Goal: Task Accomplishment & Management: Use online tool/utility

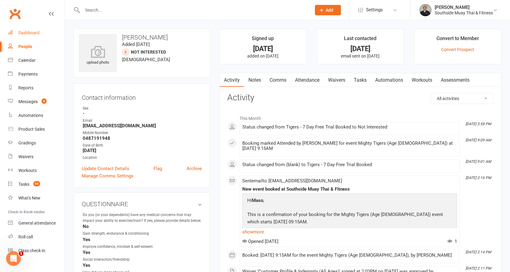
click at [23, 29] on link "Dashboard" at bounding box center [36, 33] width 57 height 14
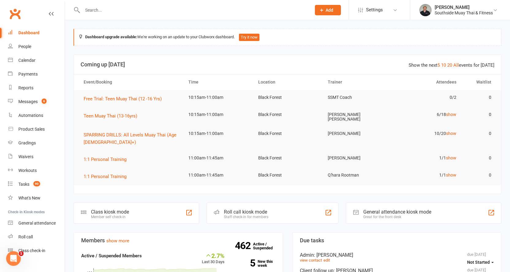
click at [150, 11] on input "text" at bounding box center [194, 10] width 226 height 9
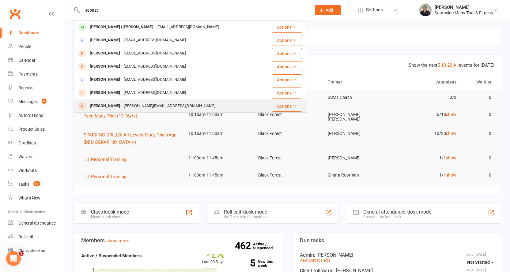
type input "sebast"
click at [116, 106] on div "[PERSON_NAME]" at bounding box center [105, 106] width 34 height 9
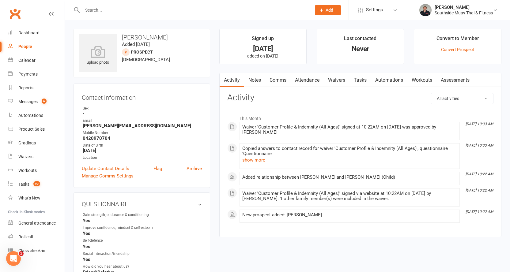
click at [304, 81] on link "Attendance" at bounding box center [307, 80] width 33 height 14
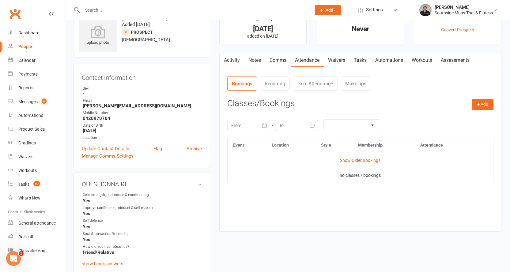
scroll to position [31, 0]
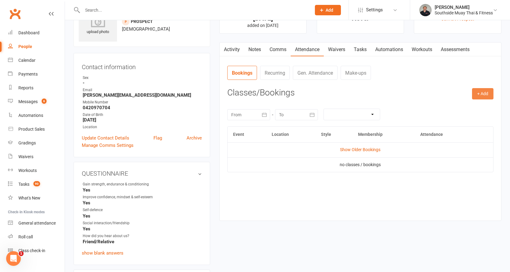
click at [480, 91] on button "+ Add" at bounding box center [482, 93] width 21 height 11
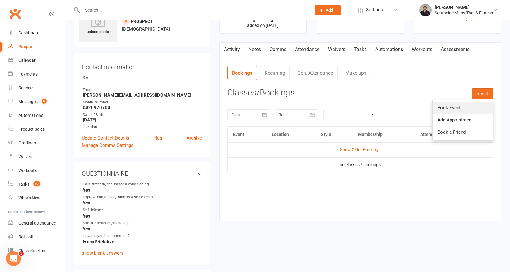
click at [466, 105] on link "Book Event" at bounding box center [463, 108] width 61 height 12
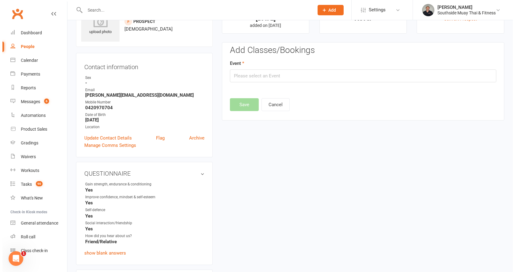
scroll to position [42, 0]
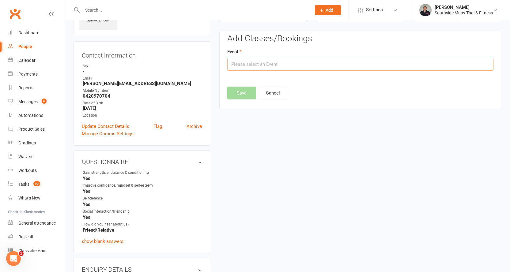
click at [310, 66] on input "text" at bounding box center [360, 64] width 266 height 13
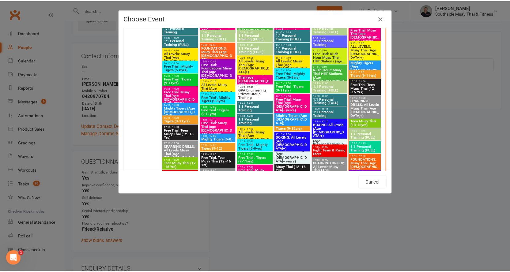
scroll to position [980, 0]
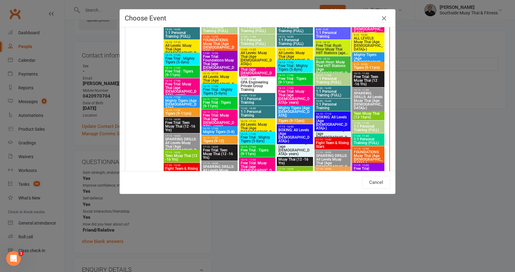
click at [364, 78] on span "Free Trial: Teen Muay Thai (12 -16 Yrs)" at bounding box center [368, 80] width 30 height 11
type input "Free Trial: Teen Muay Thai (12 -16 Yrs) - Aug 16, 2025 10:15:00 AM"
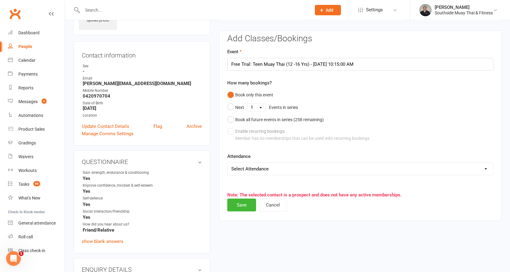
click at [259, 166] on select "Select Attendance Attended Absent" at bounding box center [361, 169] width 266 height 12
select select "0"
click at [228, 163] on select "Select Attendance Attended Absent" at bounding box center [361, 169] width 266 height 12
click at [240, 203] on button "Save" at bounding box center [241, 205] width 29 height 13
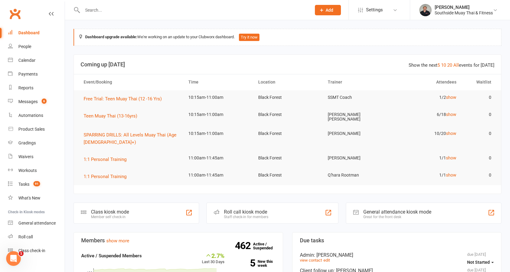
click at [207, 9] on input "text" at bounding box center [194, 10] width 226 height 9
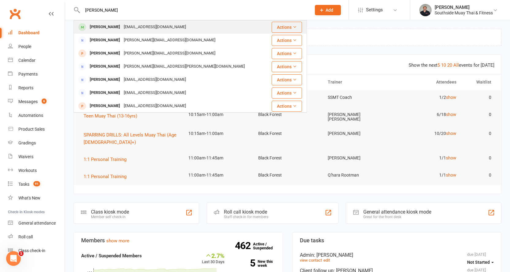
type input "[PERSON_NAME]"
click at [169, 23] on div "[PERSON_NAME] [EMAIL_ADDRESS][DOMAIN_NAME]" at bounding box center [170, 27] width 193 height 13
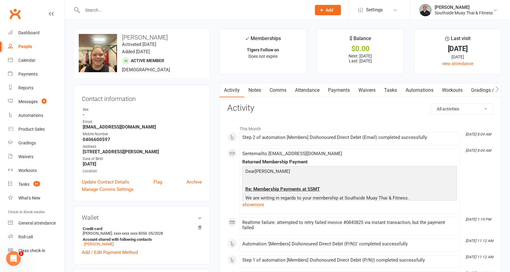
click at [333, 90] on link "Payments" at bounding box center [339, 90] width 30 height 14
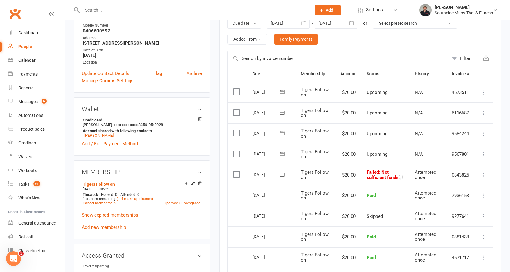
scroll to position [123, 0]
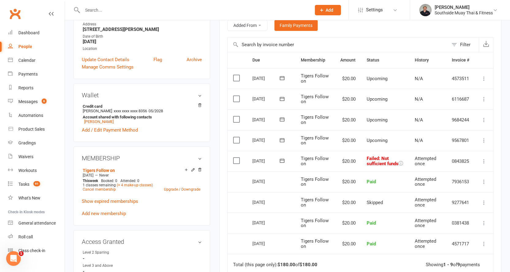
click at [486, 164] on icon at bounding box center [484, 161] width 6 height 6
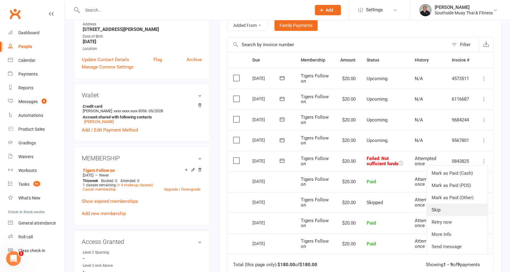
click at [447, 211] on link "Skip" at bounding box center [457, 210] width 61 height 12
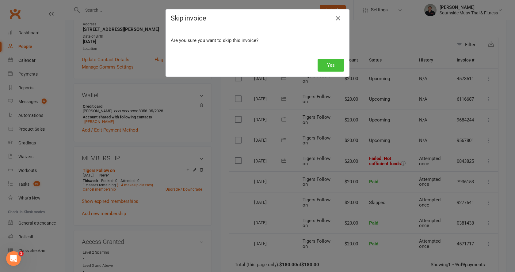
click at [323, 64] on button "Yes" at bounding box center [330, 65] width 27 height 13
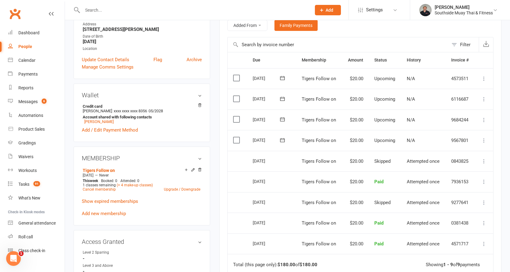
click at [99, 11] on input "text" at bounding box center [194, 10] width 226 height 9
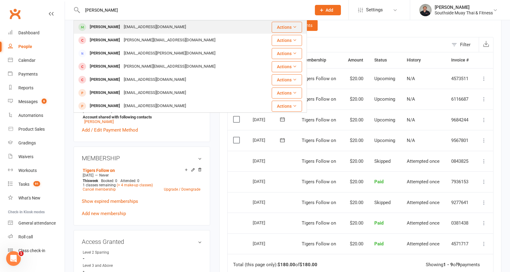
type input "[PERSON_NAME]"
click at [120, 22] on div "[PERSON_NAME] [PERSON_NAME][EMAIL_ADDRESS][DOMAIN_NAME]" at bounding box center [170, 27] width 193 height 13
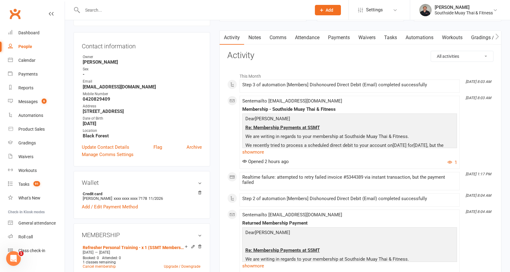
scroll to position [61, 0]
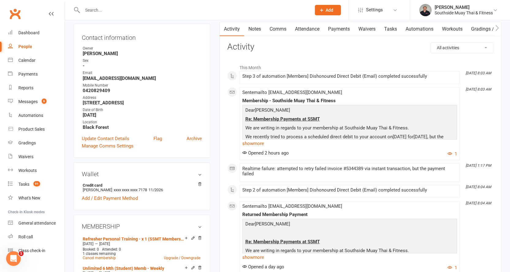
click at [340, 29] on link "Payments" at bounding box center [339, 29] width 30 height 14
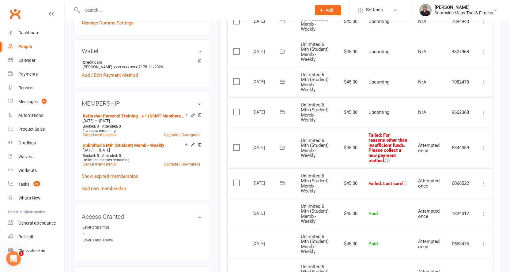
scroll to position [214, 0]
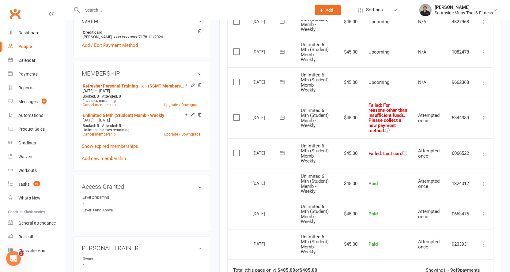
click at [485, 121] on icon at bounding box center [484, 118] width 6 height 6
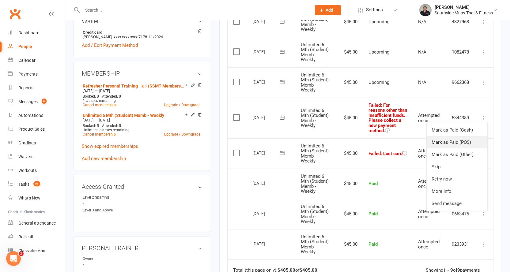
click at [460, 142] on link "Mark as Paid (POS)" at bounding box center [457, 142] width 61 height 12
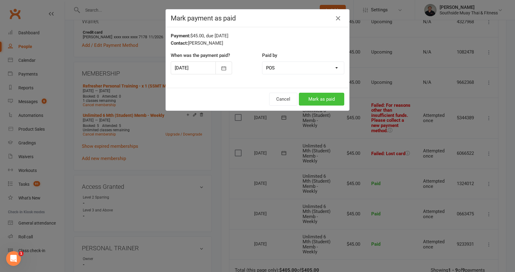
click at [313, 99] on button "Mark as paid" at bounding box center [321, 99] width 45 height 13
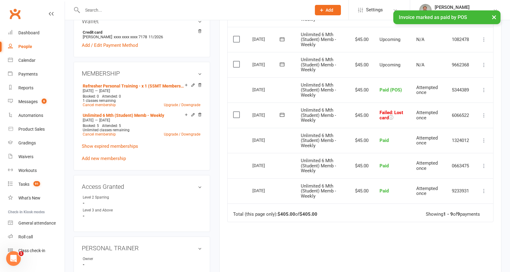
click at [482, 115] on icon at bounding box center [484, 115] width 6 height 6
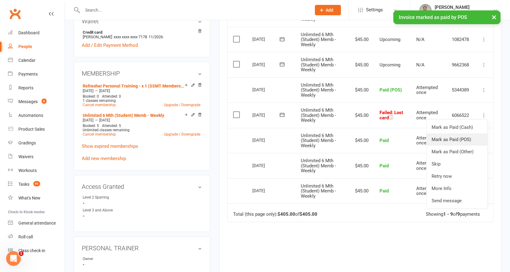
click at [451, 138] on link "Mark as Paid (POS)" at bounding box center [457, 140] width 61 height 12
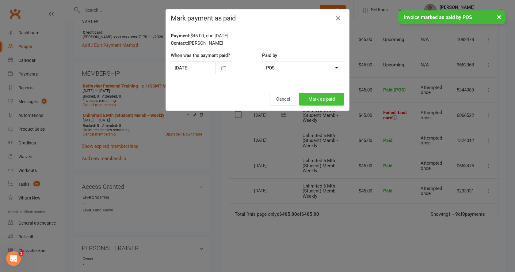
click at [317, 98] on button "Mark as paid" at bounding box center [321, 99] width 45 height 13
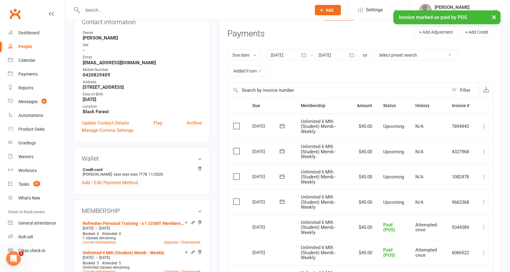
scroll to position [0, 0]
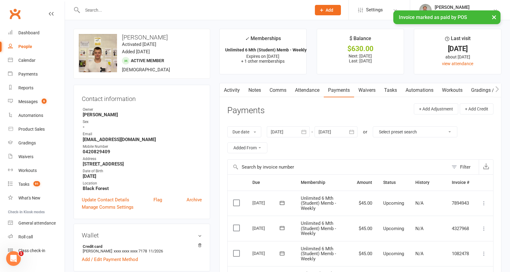
click at [313, 89] on link "Attendance" at bounding box center [307, 90] width 33 height 14
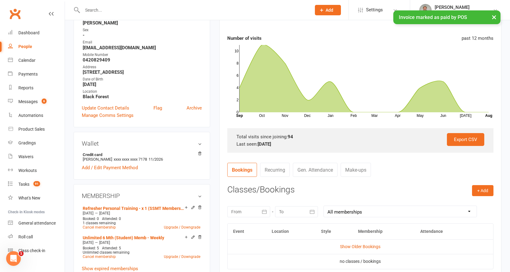
scroll to position [153, 0]
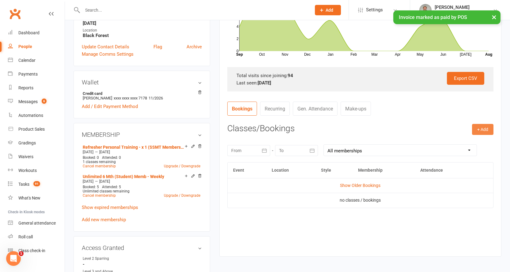
click at [482, 126] on button "+ Add" at bounding box center [482, 129] width 21 height 11
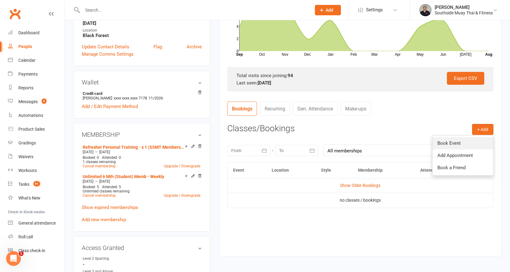
click at [449, 140] on link "Book Event" at bounding box center [463, 143] width 61 height 12
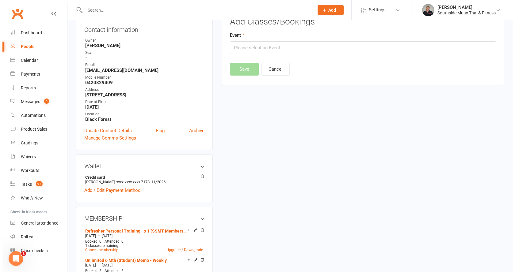
scroll to position [52, 0]
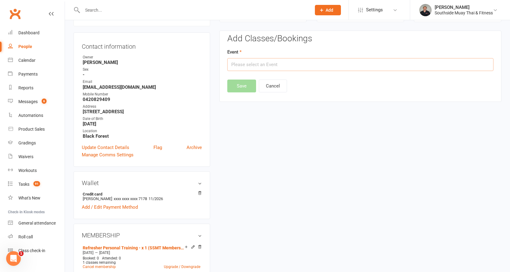
click at [305, 61] on input "text" at bounding box center [360, 64] width 266 height 13
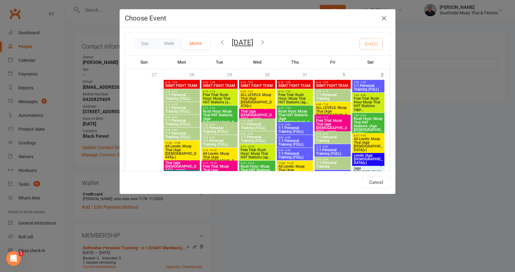
type input "SPARRING DRILLS: All Levels Muay Thai (Age [DEMOGRAPHIC_DATA]+) - [DATE] 10:15:…"
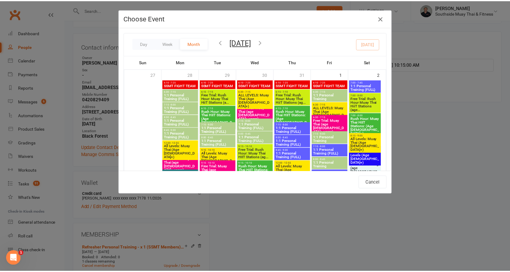
scroll to position [950, 0]
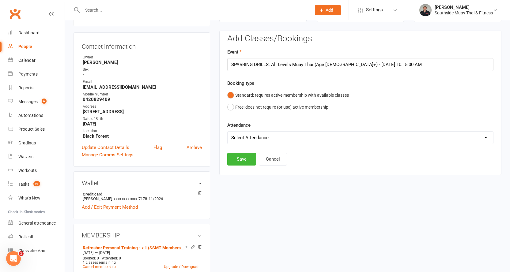
click at [357, 127] on div at bounding box center [255, 136] width 510 height 272
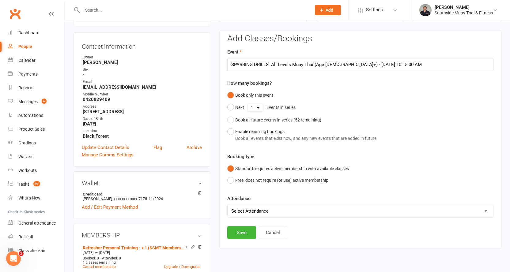
click at [269, 209] on select "Select Attendance Attended Absent" at bounding box center [361, 211] width 266 height 12
select select "0"
click at [228, 205] on select "Select Attendance Attended Absent" at bounding box center [361, 211] width 266 height 12
click at [240, 237] on button "Save" at bounding box center [241, 232] width 29 height 13
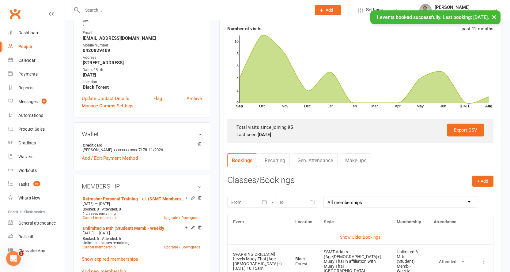
scroll to position [144, 0]
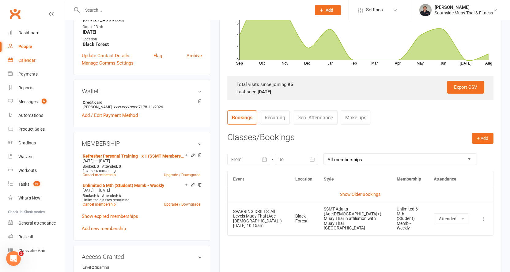
click at [32, 60] on div "Calendar" at bounding box center [26, 60] width 17 height 5
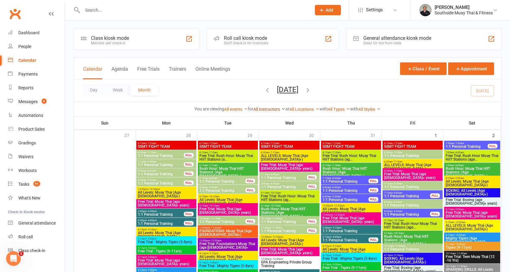
click at [266, 109] on link "All Instructors" at bounding box center [269, 109] width 32 height 5
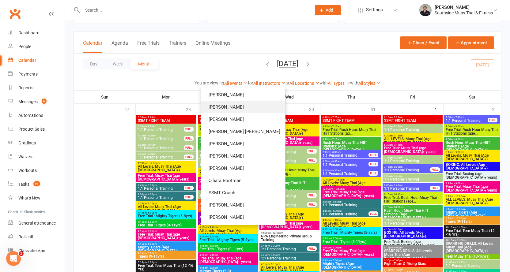
scroll to position [61, 0]
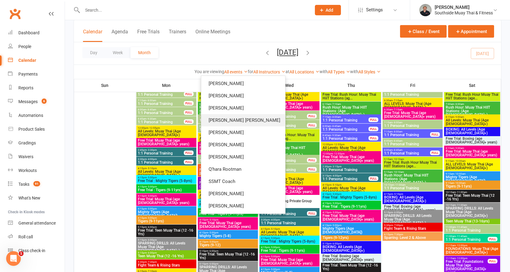
click at [238, 121] on link "[PERSON_NAME] [PERSON_NAME]" at bounding box center [243, 120] width 84 height 12
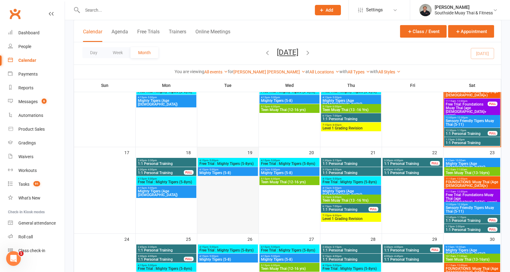
scroll to position [254, 0]
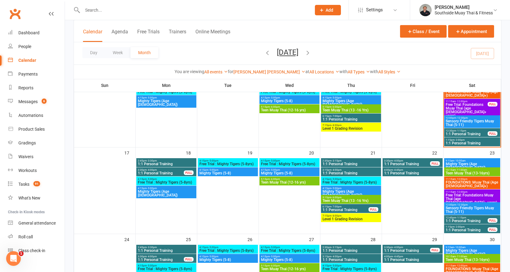
click at [471, 141] on span "1:15pm - 2:00pm" at bounding box center [472, 140] width 54 height 3
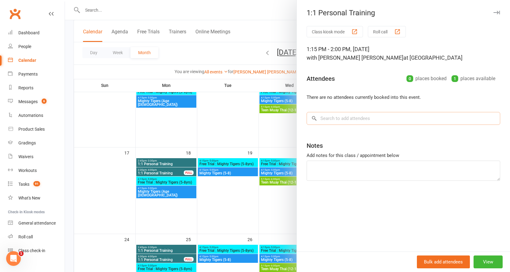
click at [328, 115] on input "search" at bounding box center [404, 118] width 194 height 13
type input "k"
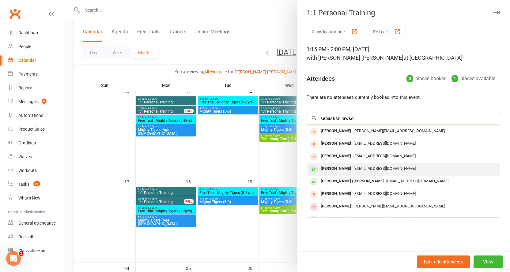
scroll to position [224, 0]
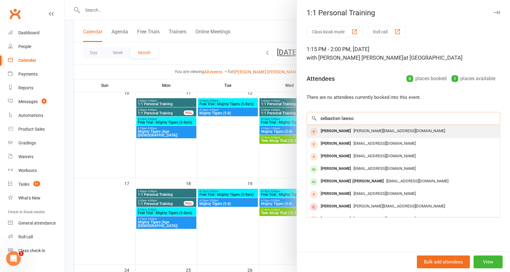
type input "sebastisn lawso"
click at [341, 130] on div "[PERSON_NAME]" at bounding box center [335, 131] width 35 height 9
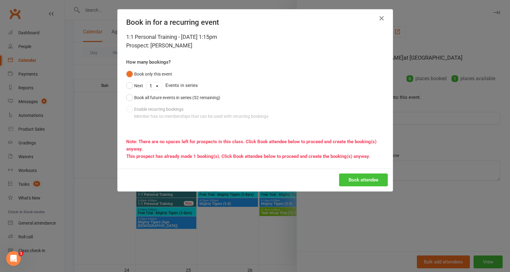
click at [355, 180] on button "Book attendee" at bounding box center [363, 180] width 49 height 13
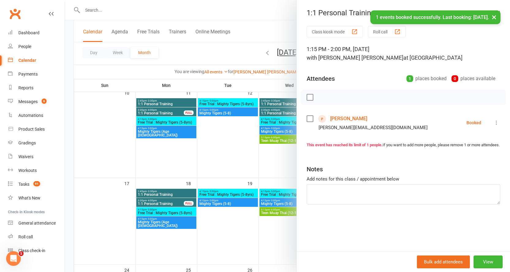
click at [496, 19] on button "×" at bounding box center [494, 16] width 11 height 13
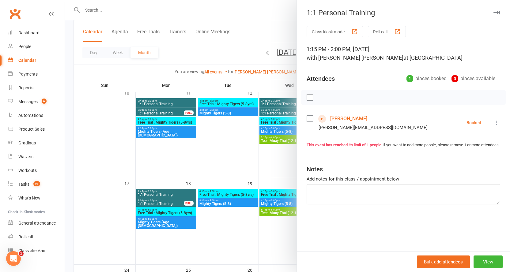
click at [493, 10] on button "button" at bounding box center [496, 12] width 7 height 7
